Goal: Use online tool/utility

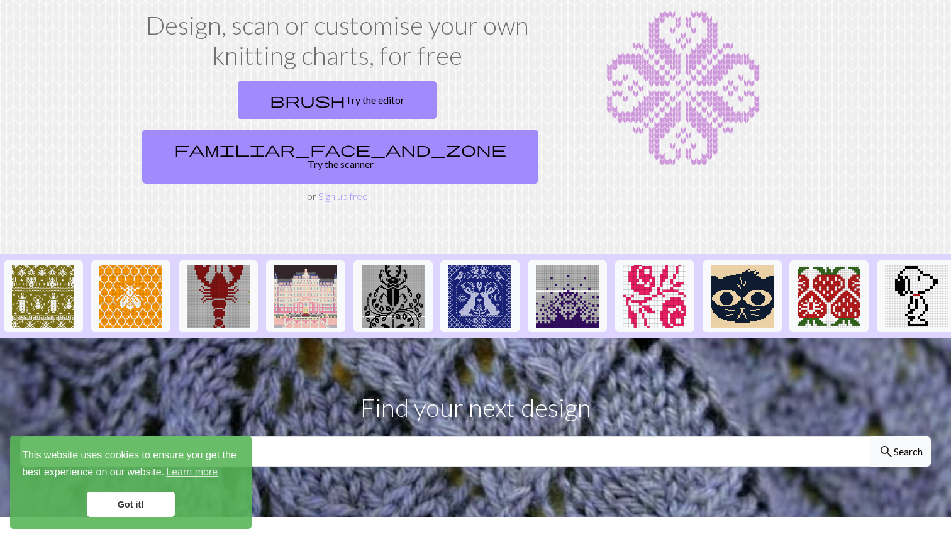
scroll to position [79, 0]
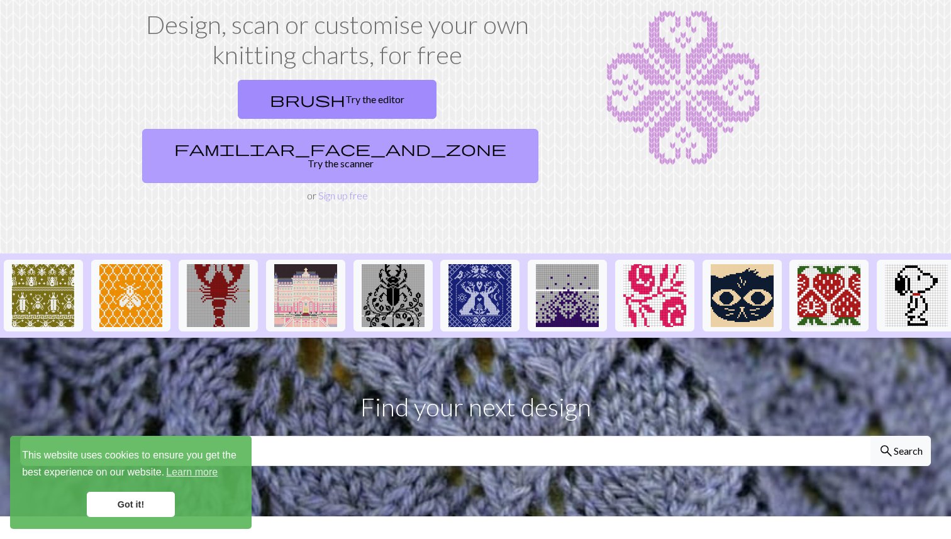
click at [454, 129] on link "familiar_face_and_zone Try the scanner" at bounding box center [340, 156] width 396 height 54
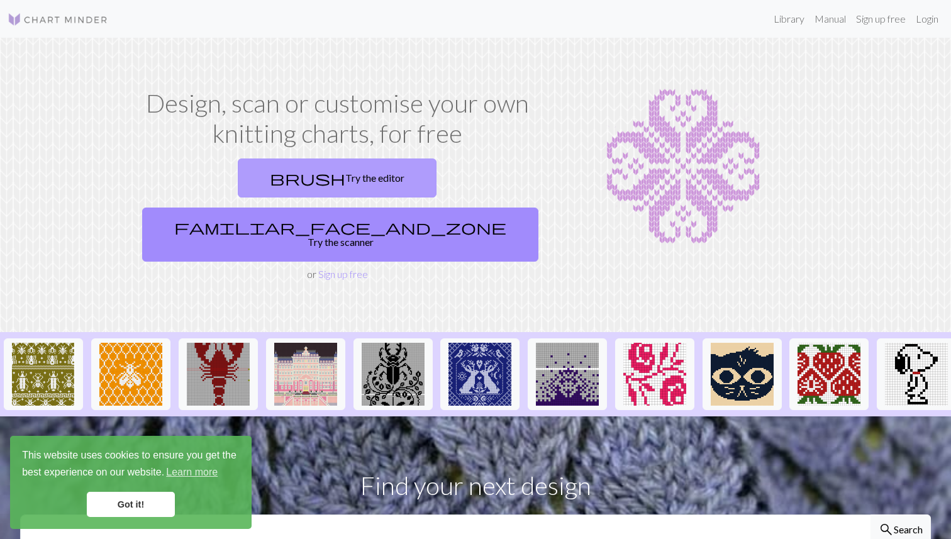
click at [240, 174] on link "brush Try the editor" at bounding box center [337, 177] width 199 height 39
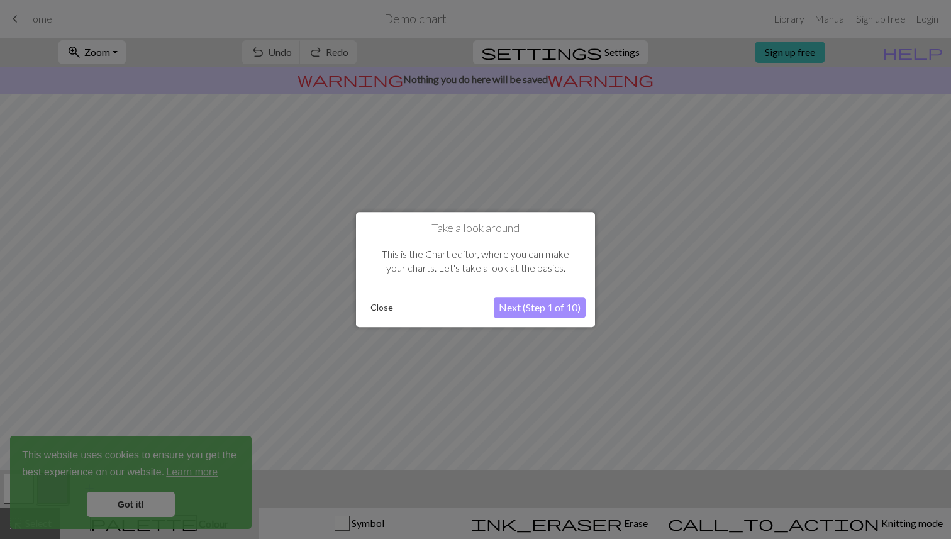
click at [372, 306] on button "Close" at bounding box center [381, 307] width 33 height 19
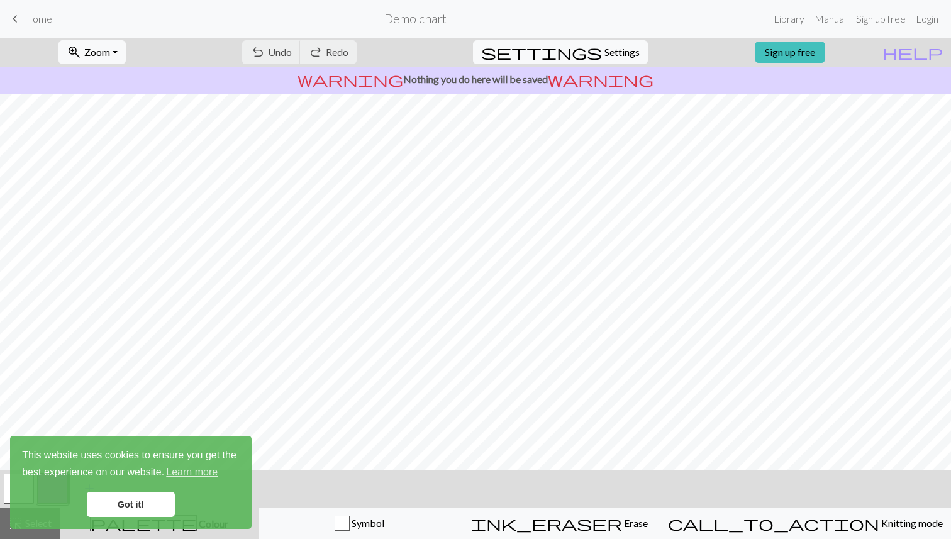
scroll to position [84, 0]
click at [131, 501] on link "Got it!" at bounding box center [131, 504] width 88 height 25
